Goal: Transaction & Acquisition: Purchase product/service

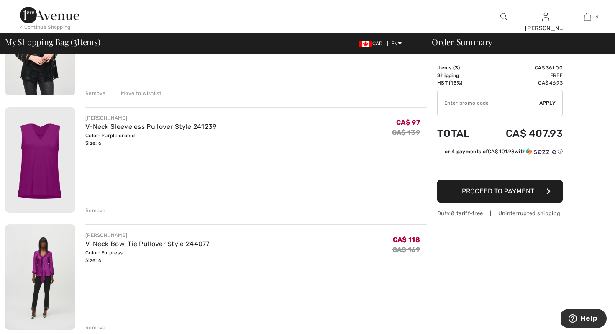
scroll to position [134, 0]
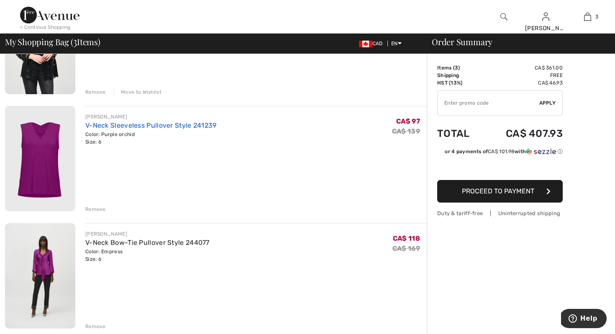
click at [109, 125] on link "V-Neck Sleeveless Pullover Style 241239" at bounding box center [150, 125] width 131 height 8
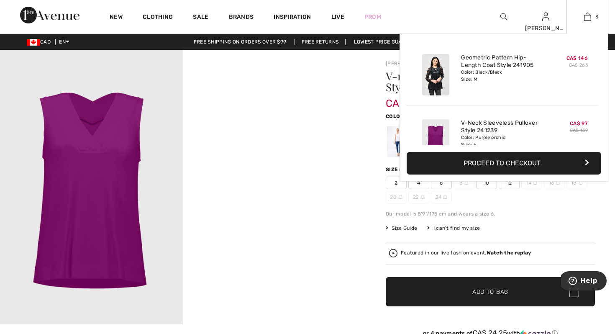
click at [482, 159] on button "Proceed to Checkout" at bounding box center [504, 163] width 195 height 23
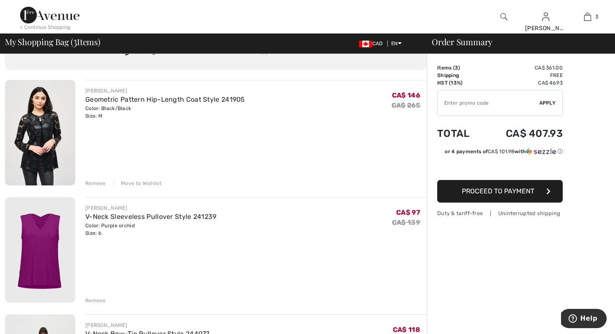
scroll to position [33, 0]
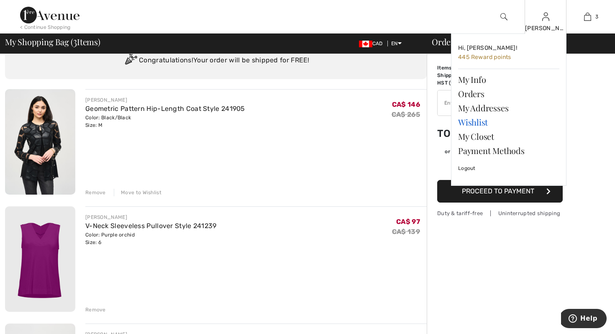
click at [471, 122] on link "Wishlist" at bounding box center [508, 122] width 101 height 14
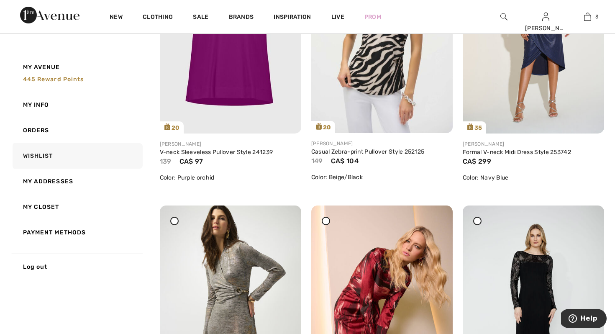
scroll to position [1372, 0]
